Goal: Navigation & Orientation: Find specific page/section

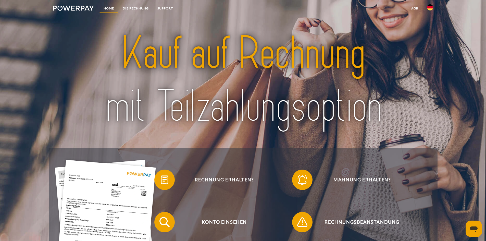
click at [106, 7] on link "Home" at bounding box center [108, 8] width 19 height 9
click at [434, 7] on link at bounding box center [430, 9] width 15 height 10
click at [459, 23] on header "Home DIE RECHNUNG SUPPORT" at bounding box center [243, 167] width 486 height 334
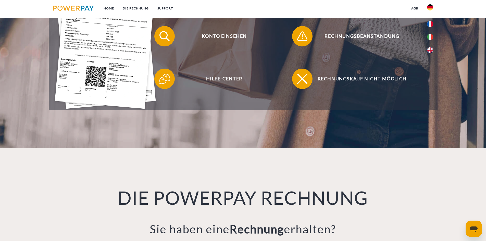
scroll to position [179, 0]
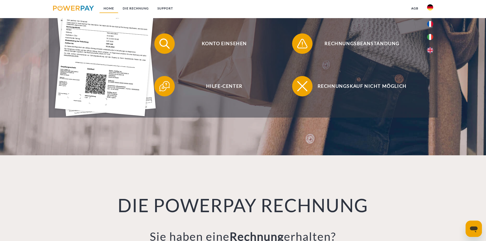
click at [110, 8] on link "Home" at bounding box center [108, 8] width 19 height 9
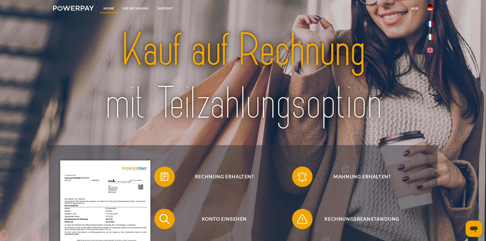
scroll to position [0, 0]
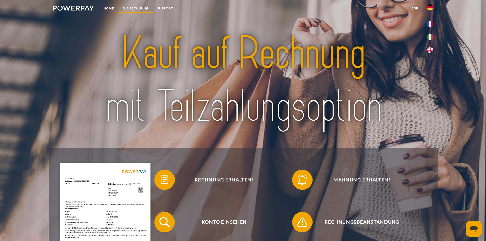
click at [138, 7] on link "DIE RECHNUNG" at bounding box center [135, 8] width 35 height 9
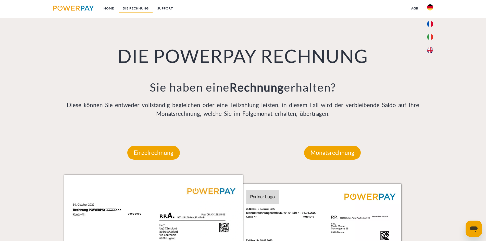
scroll to position [335, 0]
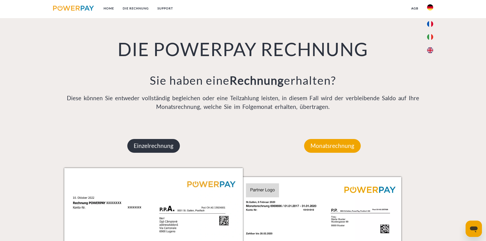
click at [158, 147] on p "Einzelrechnung" at bounding box center [153, 146] width 53 height 14
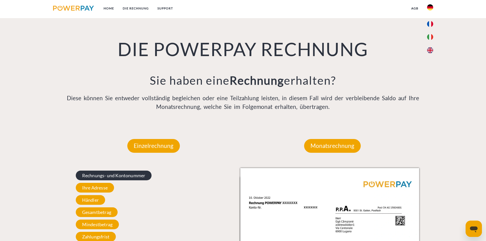
click at [112, 175] on span "Rechnungs- und Kontonummer" at bounding box center [114, 176] width 76 height 10
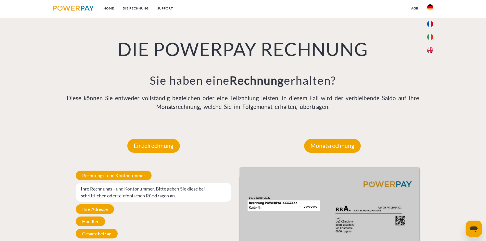
click at [95, 210] on span "Ihre Adresse" at bounding box center [95, 209] width 38 height 10
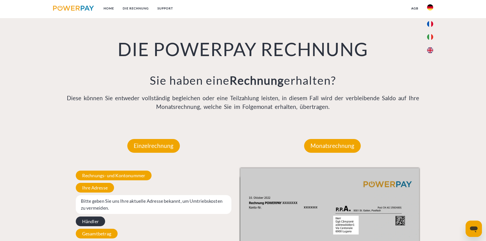
click at [92, 221] on span "Händler" at bounding box center [90, 222] width 29 height 10
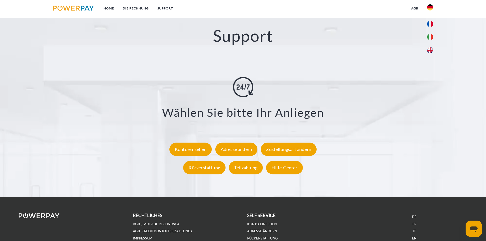
scroll to position [896, 0]
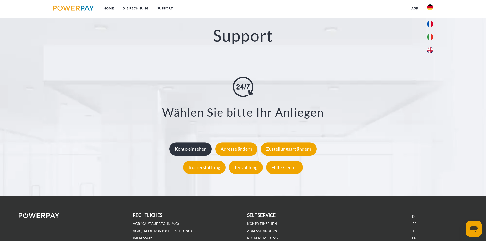
click at [194, 148] on div "Konto einsehen" at bounding box center [190, 148] width 43 height 13
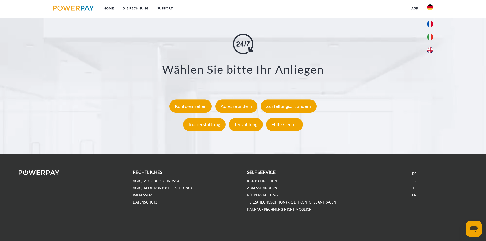
scroll to position [940, 0]
click at [261, 181] on link "Konto einsehen" at bounding box center [262, 181] width 30 height 4
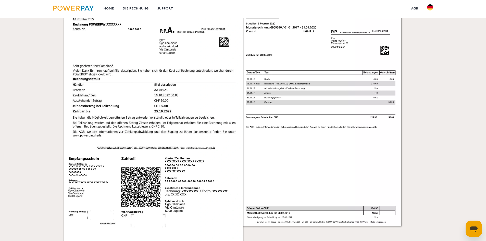
scroll to position [536, 0]
